Goal: Task Accomplishment & Management: Use online tool/utility

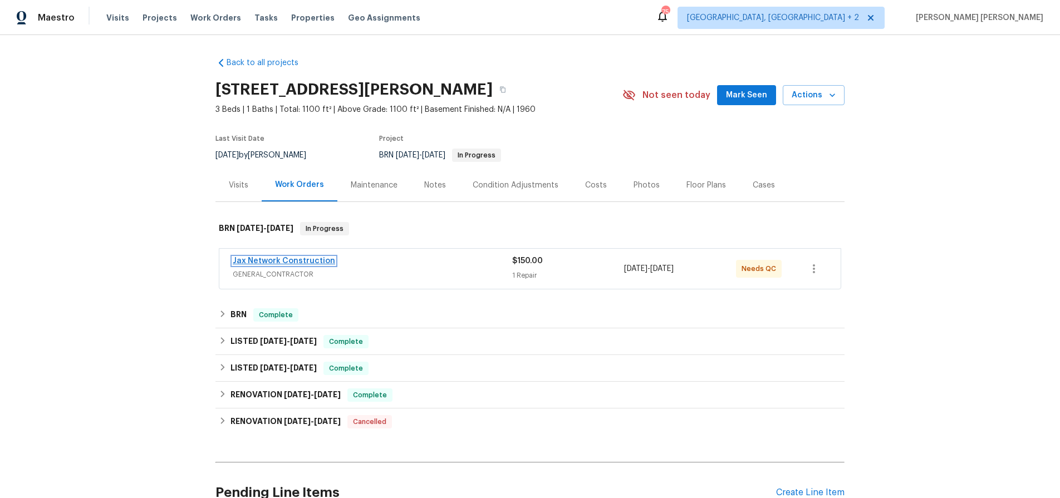
click at [280, 262] on link "Jax Network Construction" at bounding box center [284, 261] width 102 height 8
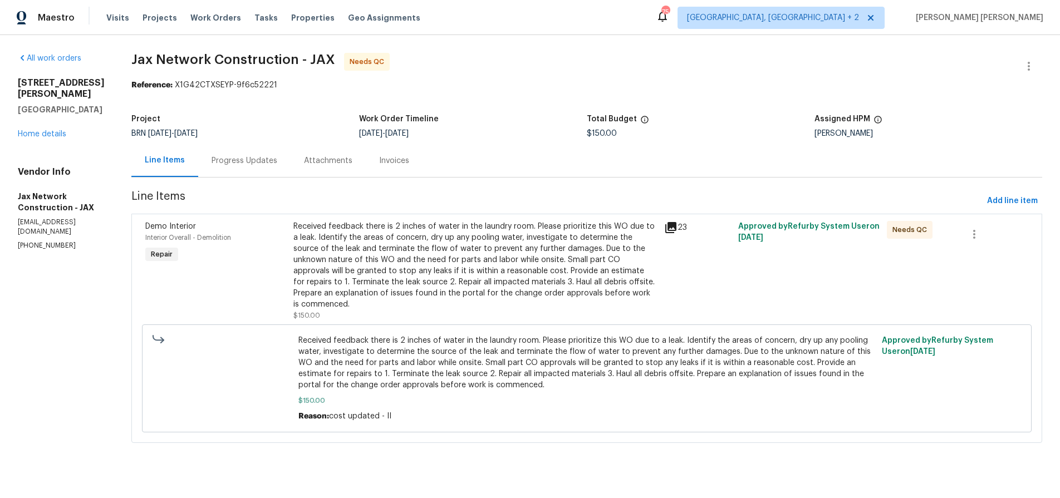
click at [676, 226] on icon at bounding box center [670, 227] width 11 height 11
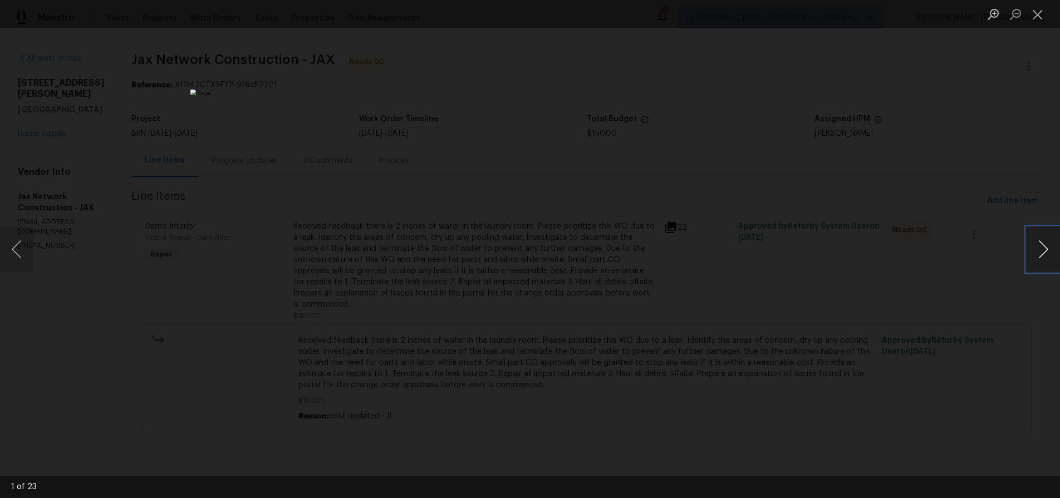
click at [1037, 257] on button "Next image" at bounding box center [1042, 249] width 33 height 45
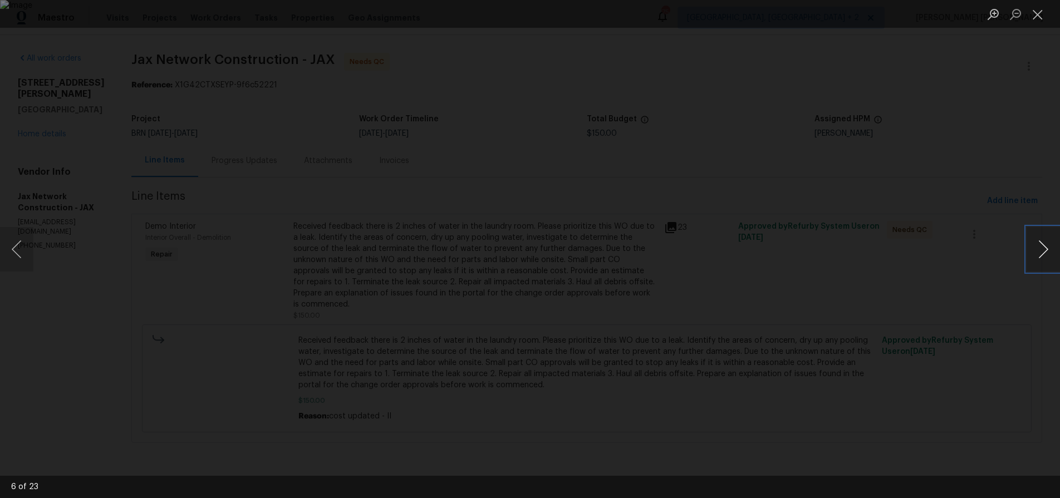
click at [1037, 257] on button "Next image" at bounding box center [1042, 249] width 33 height 45
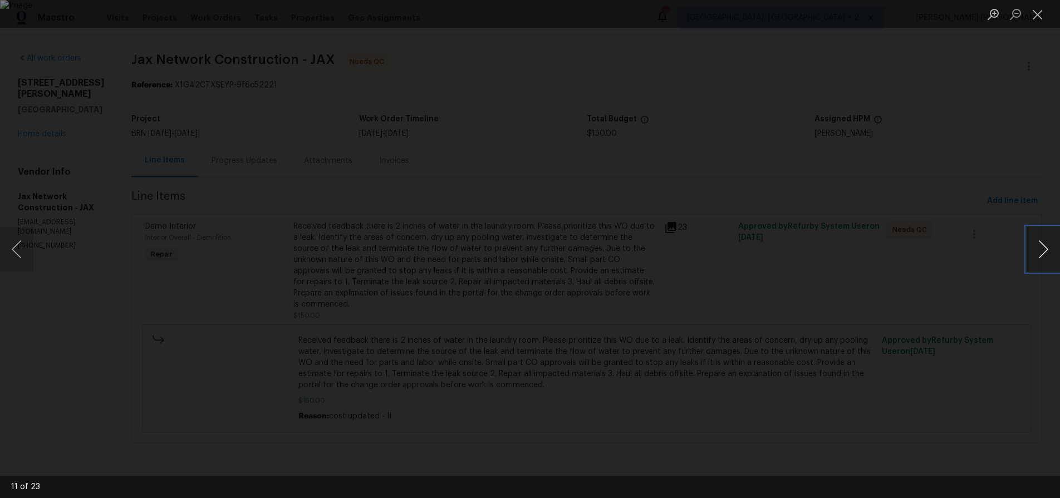
click at [1037, 257] on button "Next image" at bounding box center [1042, 249] width 33 height 45
drag, startPoint x: 884, startPoint y: 434, endPoint x: 885, endPoint y: 425, distance: 9.0
click at [885, 430] on div "Lightbox" at bounding box center [530, 249] width 1060 height 498
